Goal: Task Accomplishment & Management: Manage account settings

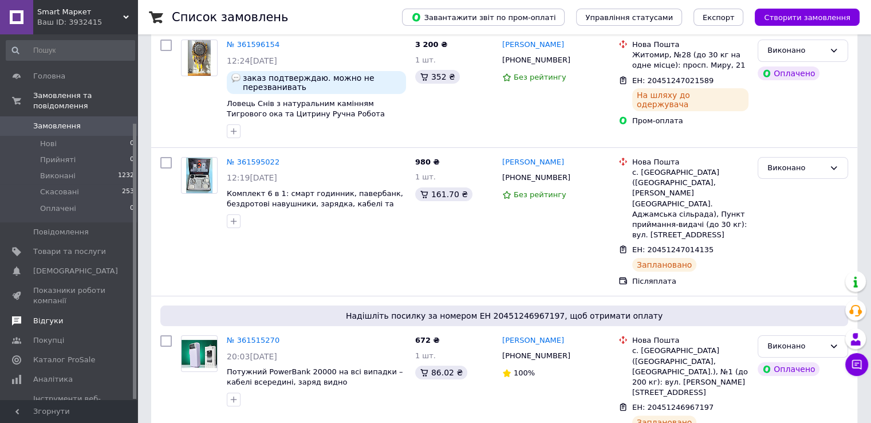
scroll to position [117, 0]
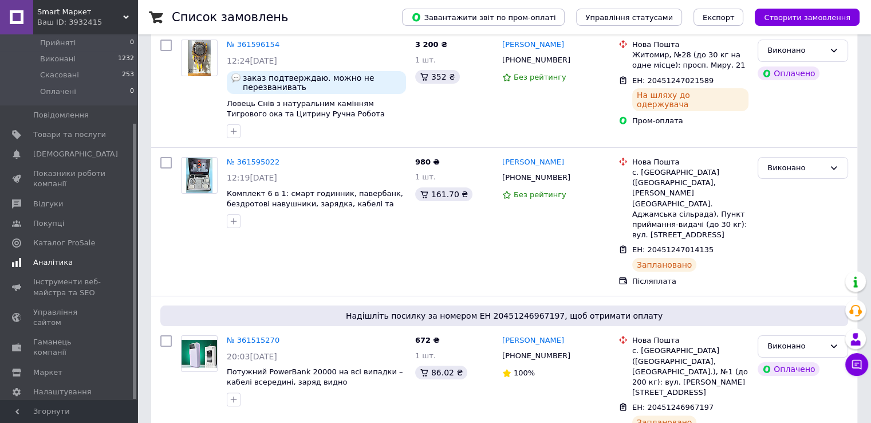
click at [51, 257] on link "Аналітика" at bounding box center [70, 262] width 141 height 19
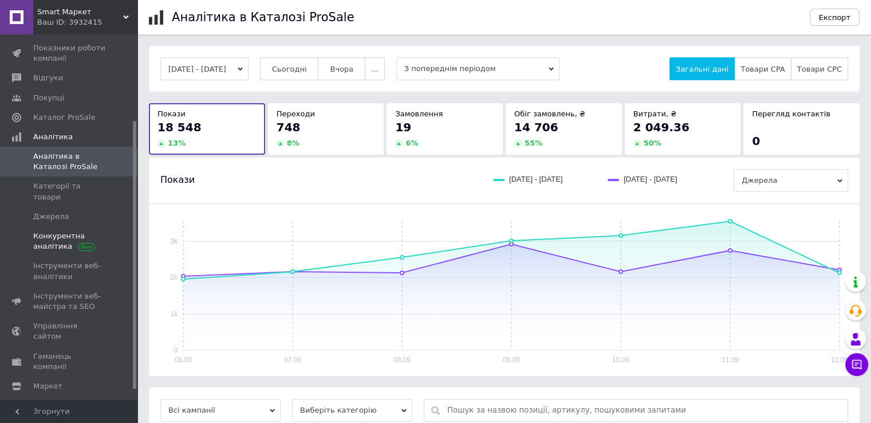
click at [61, 231] on span "Конкурентна аналітика" at bounding box center [69, 241] width 73 height 21
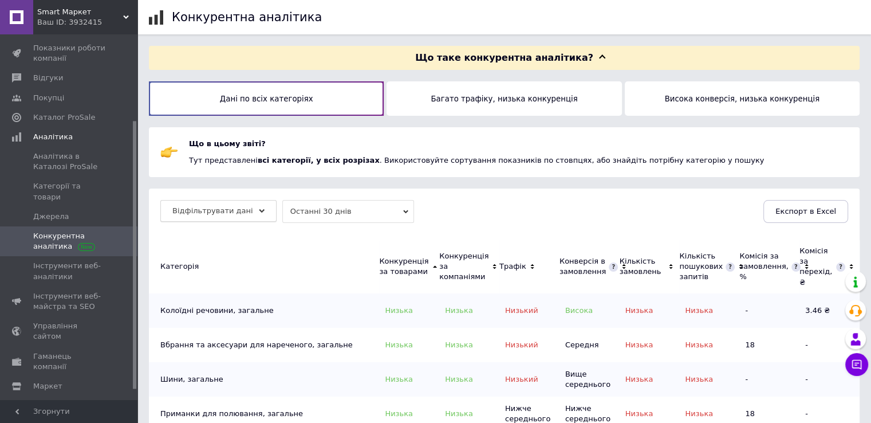
click at [259, 213] on icon at bounding box center [262, 211] width 6 height 6
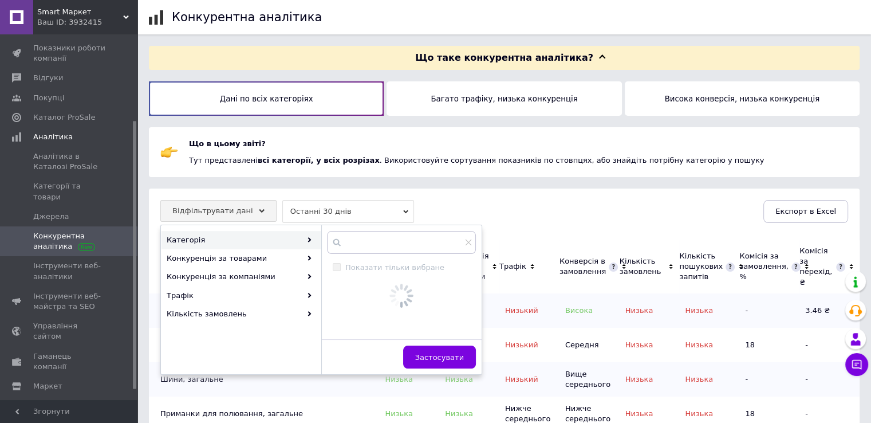
click at [243, 234] on div "Категорія" at bounding box center [241, 240] width 159 height 18
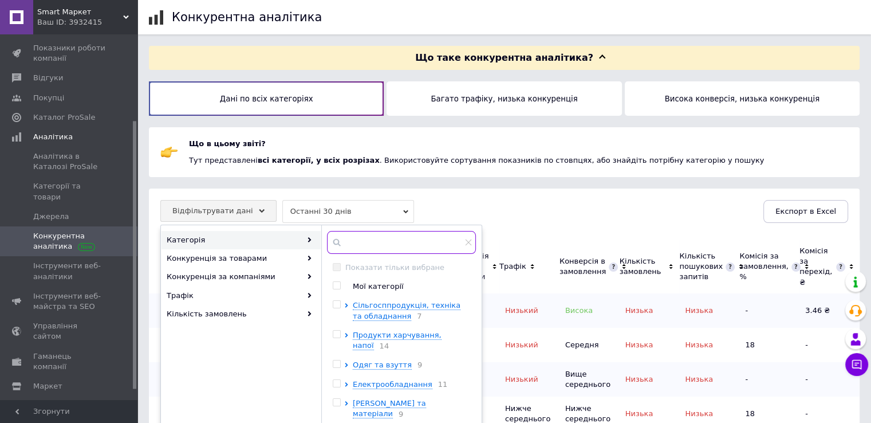
click at [359, 239] on input "text" at bounding box center [401, 242] width 149 height 23
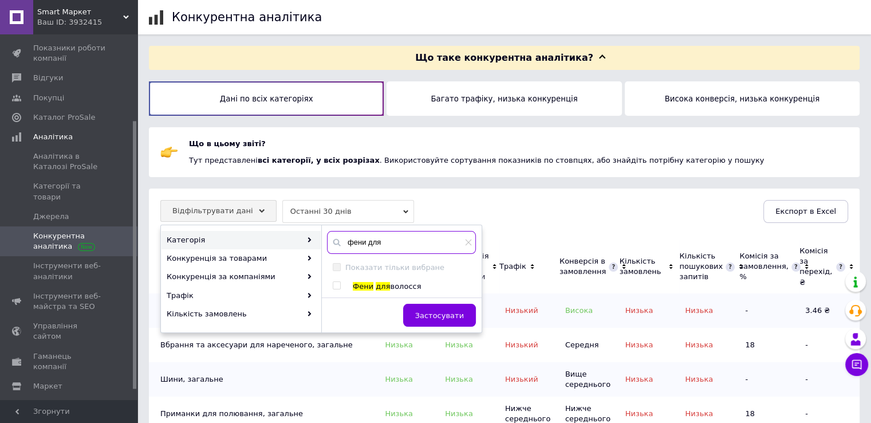
type input "фени для"
click at [335, 287] on input "checkbox" at bounding box center [336, 285] width 7 height 7
checkbox input "true"
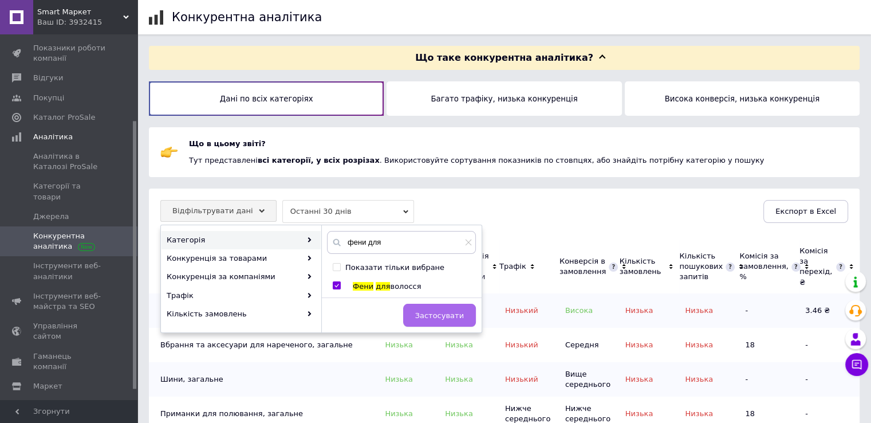
click at [432, 315] on span "Застосувати" at bounding box center [439, 315] width 49 height 9
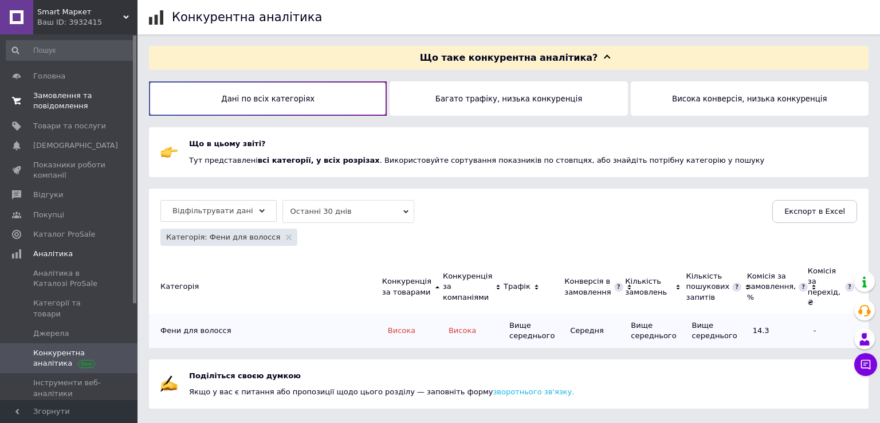
click at [57, 95] on span "Замовлення та повідомлення" at bounding box center [69, 101] width 73 height 21
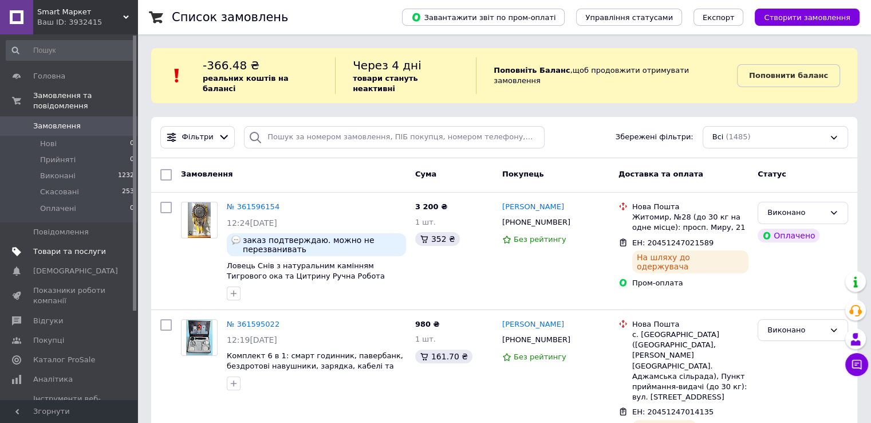
click at [89, 242] on link "Товари та послуги" at bounding box center [70, 251] width 141 height 19
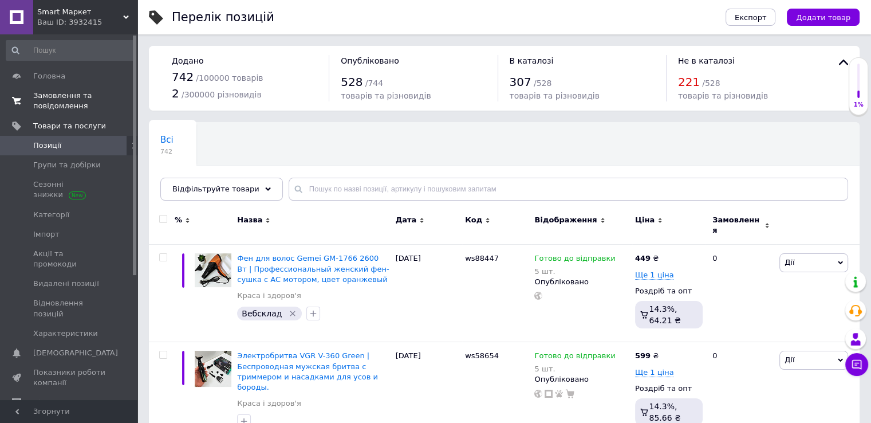
click at [82, 97] on span "Замовлення та повідомлення" at bounding box center [69, 101] width 73 height 21
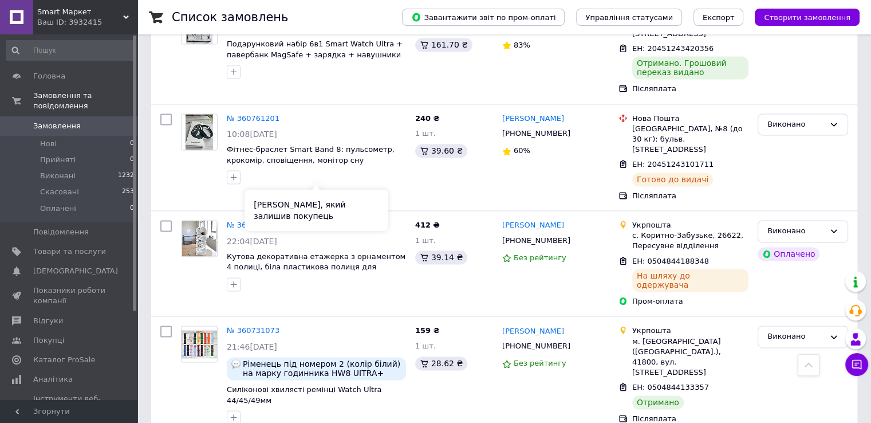
scroll to position [1948, 0]
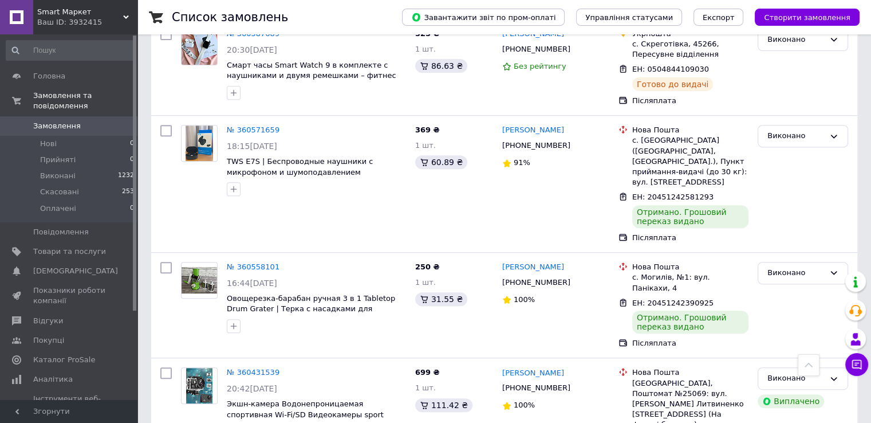
scroll to position [265, 0]
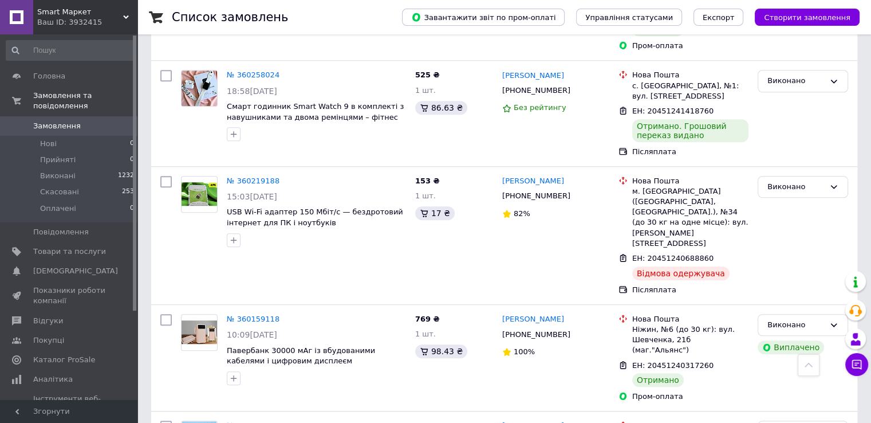
scroll to position [1909, 0]
